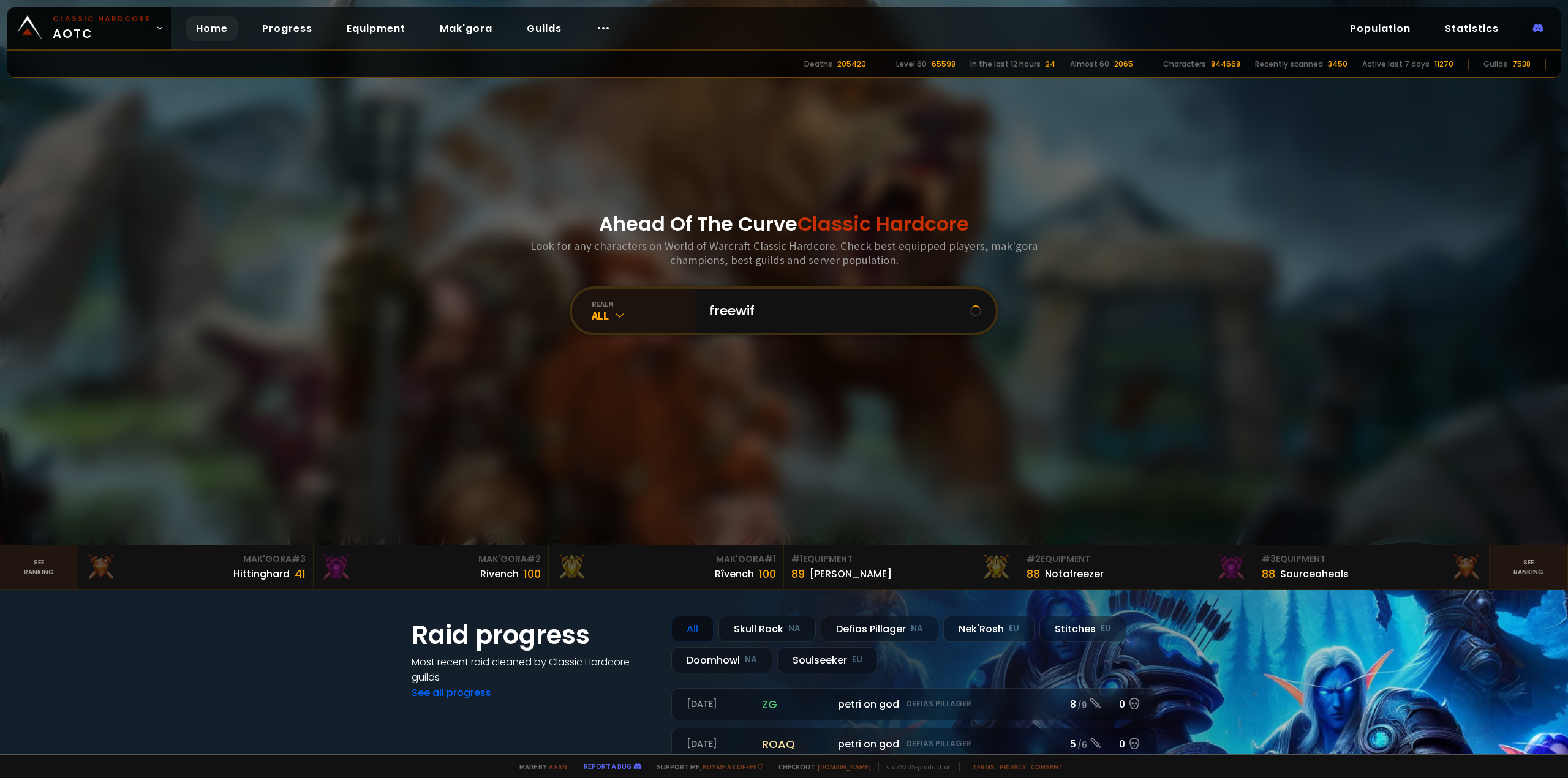
type input "freewifi"
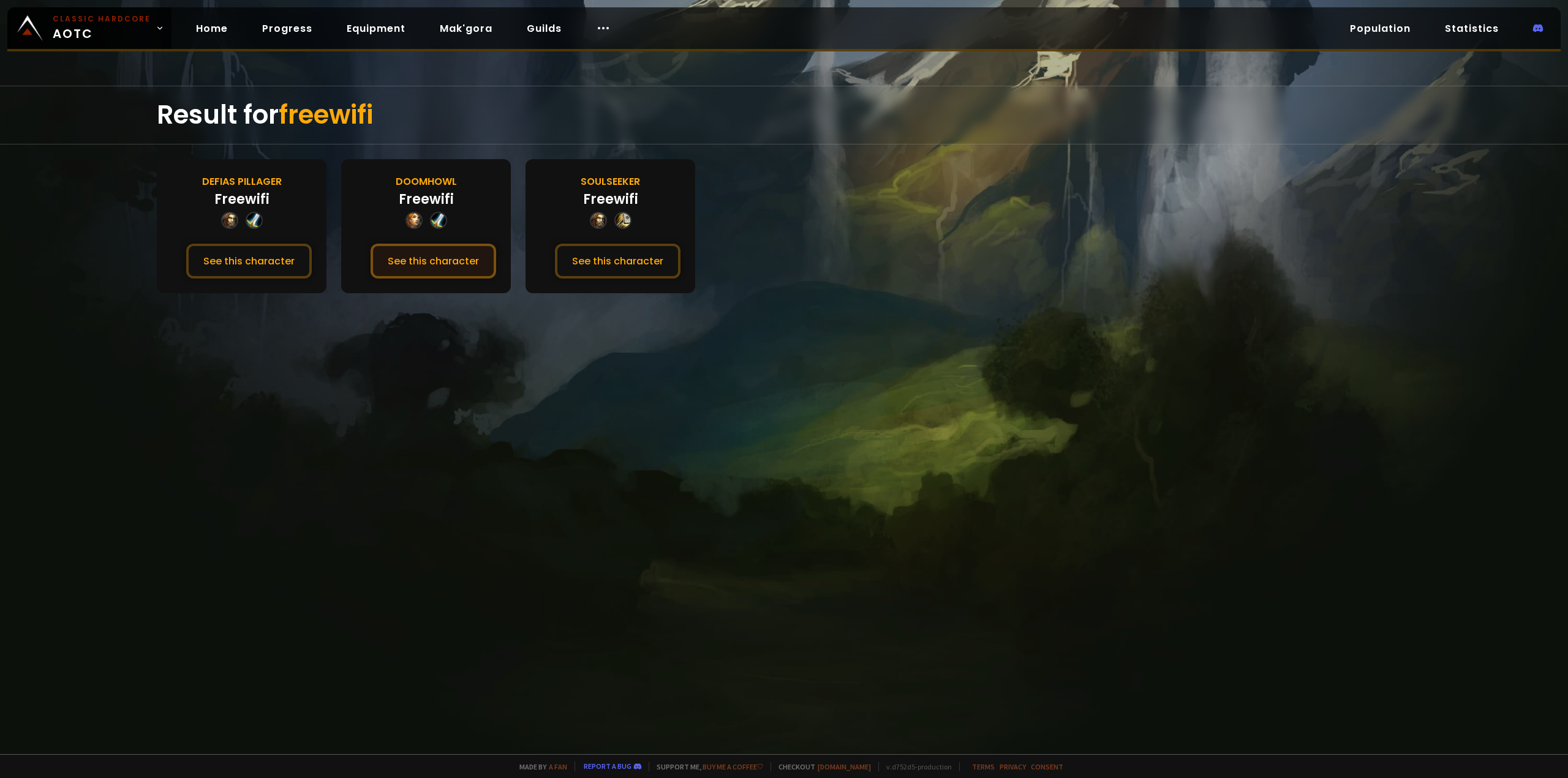
click at [400, 264] on button "See this character" at bounding box center [433, 261] width 126 height 35
click at [248, 268] on button "See this character" at bounding box center [249, 261] width 126 height 35
click at [456, 248] on button "See this character" at bounding box center [433, 261] width 126 height 35
